Goal: Information Seeking & Learning: Learn about a topic

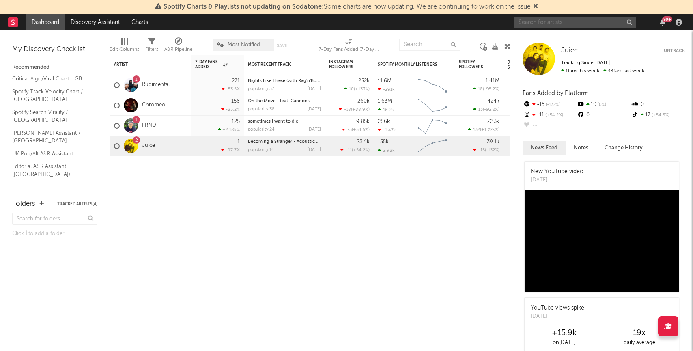
click at [572, 25] on input "text" at bounding box center [576, 22] width 122 height 10
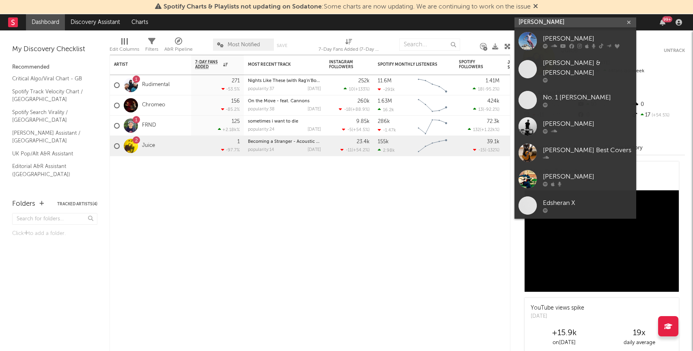
type input "ed sheeran"
click at [564, 36] on div "[PERSON_NAME]" at bounding box center [587, 39] width 89 height 10
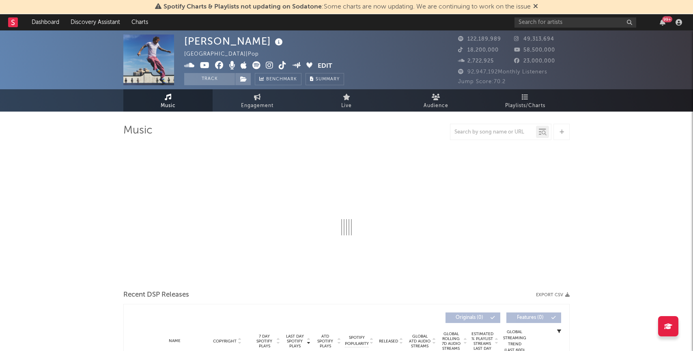
select select "6m"
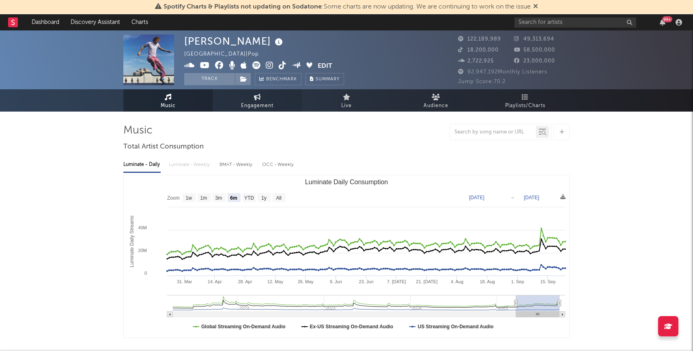
click at [272, 108] on span "Engagement" at bounding box center [257, 106] width 32 height 10
select select "1w"
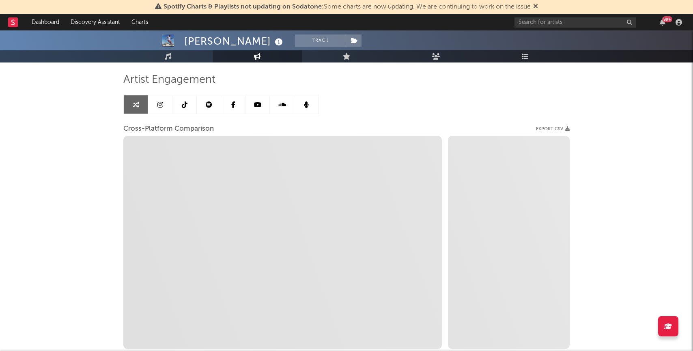
scroll to position [71, 0]
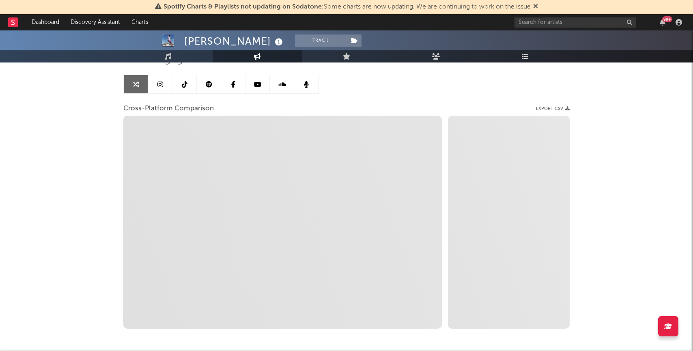
select select "1m"
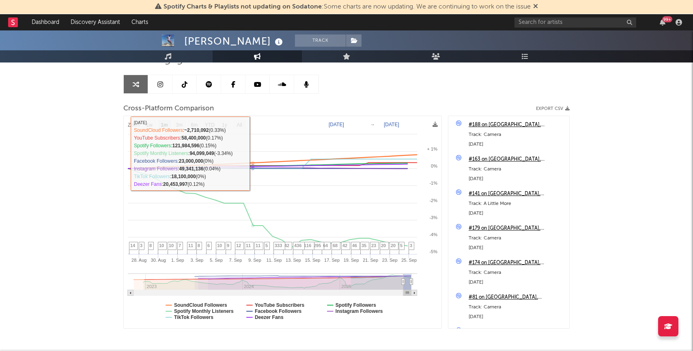
click at [344, 124] on text "[DATE]" at bounding box center [336, 125] width 15 height 6
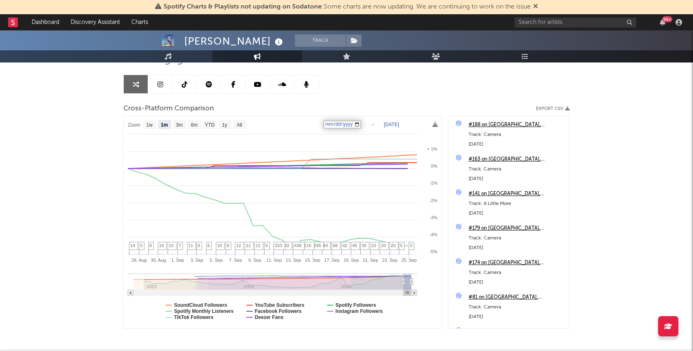
type input "[DATE]"
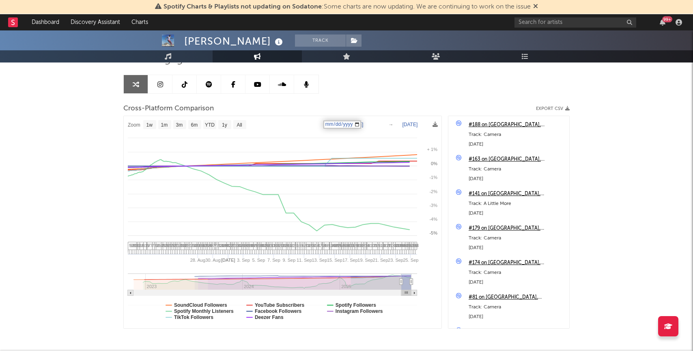
select select "1w"
